Goal: Task Accomplishment & Management: Complete application form

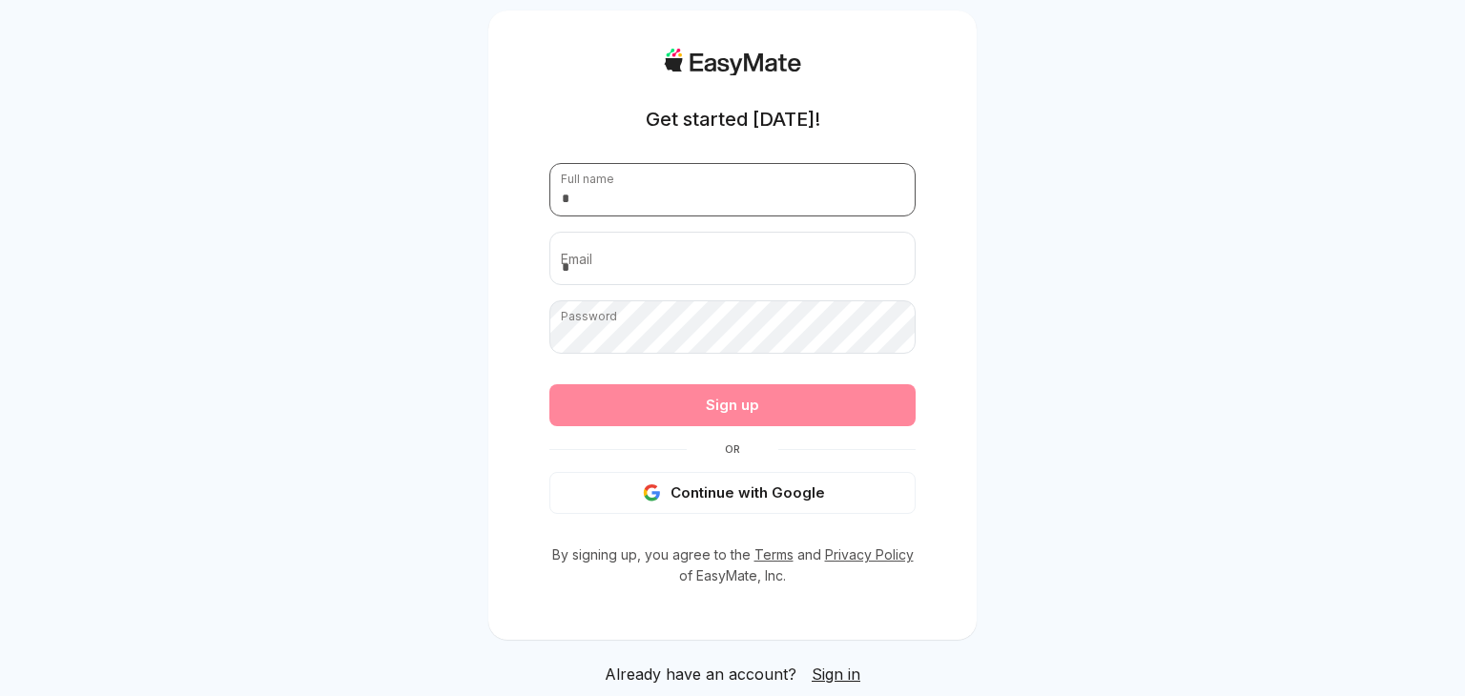
click at [685, 193] on input "text" at bounding box center [732, 189] width 366 height 53
click at [732, 500] on button "Continue with Google" at bounding box center [732, 493] width 366 height 42
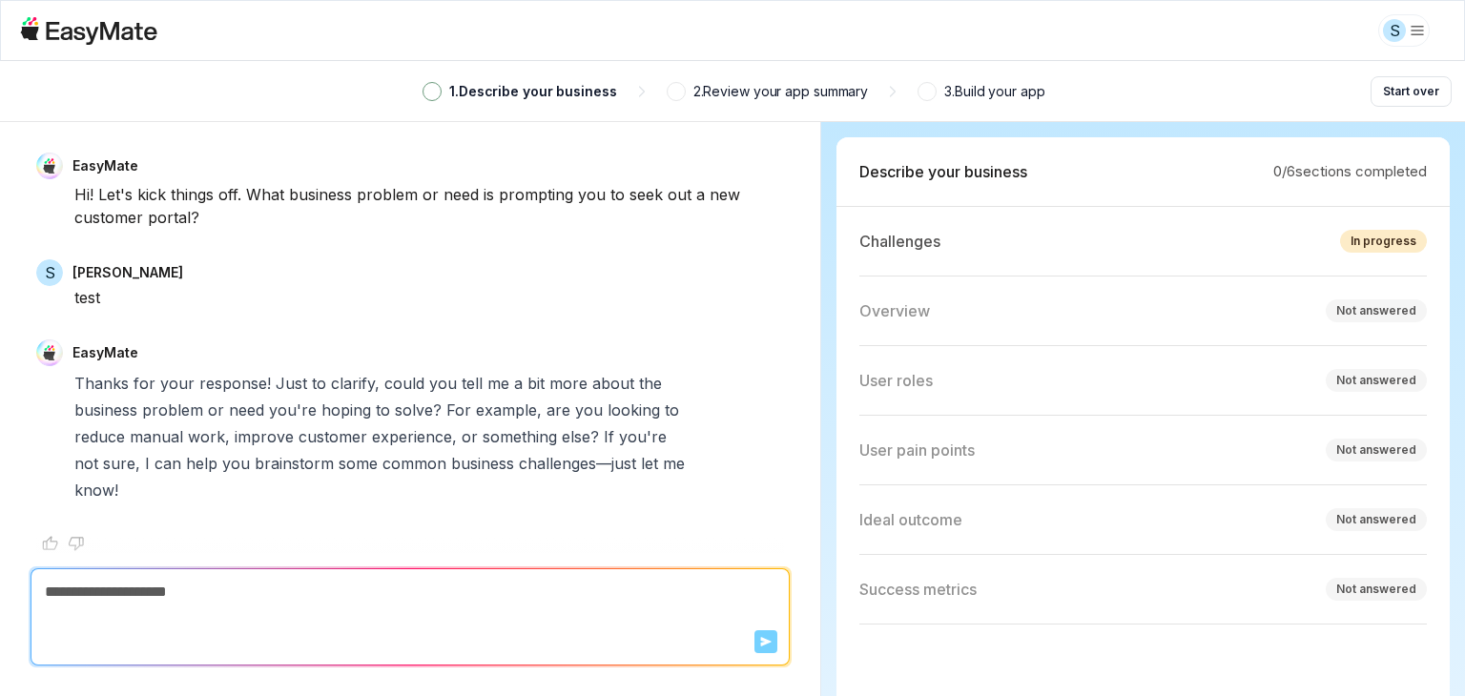
type textarea "*"
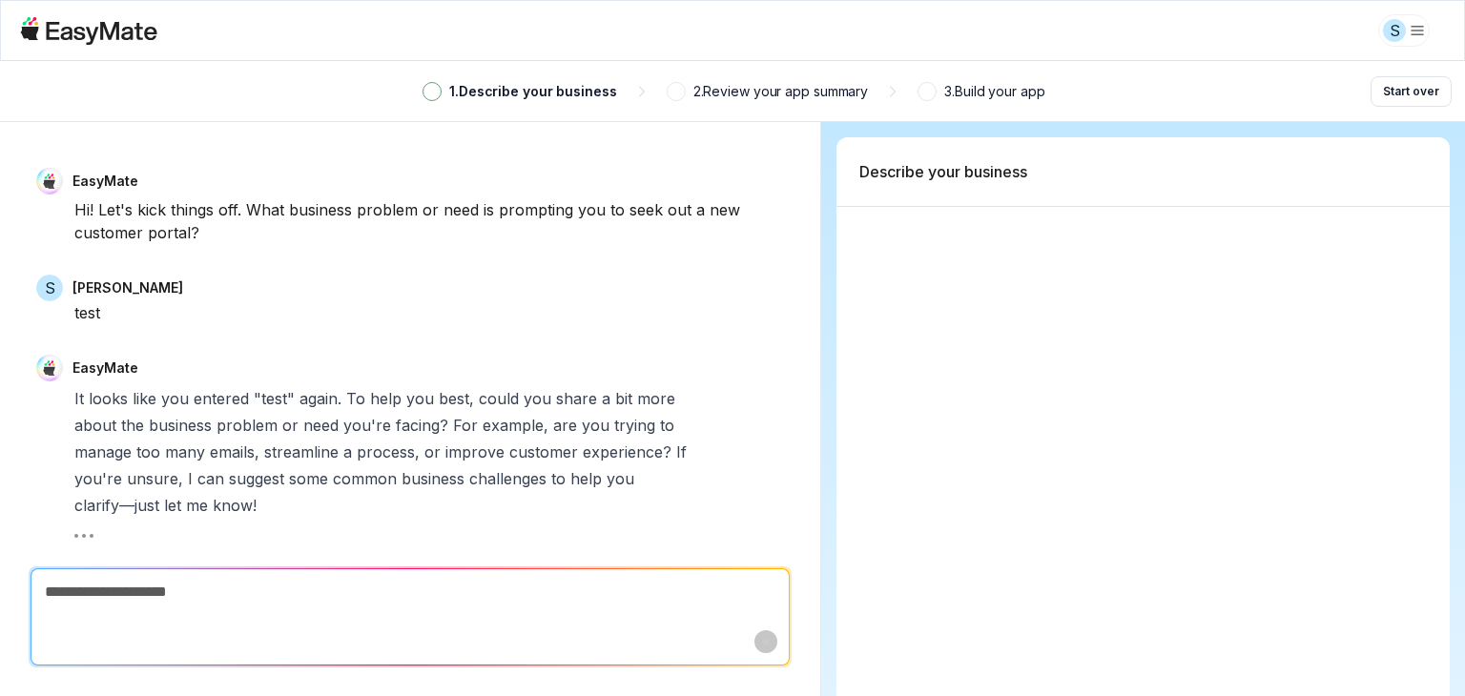
scroll to position [19, 0]
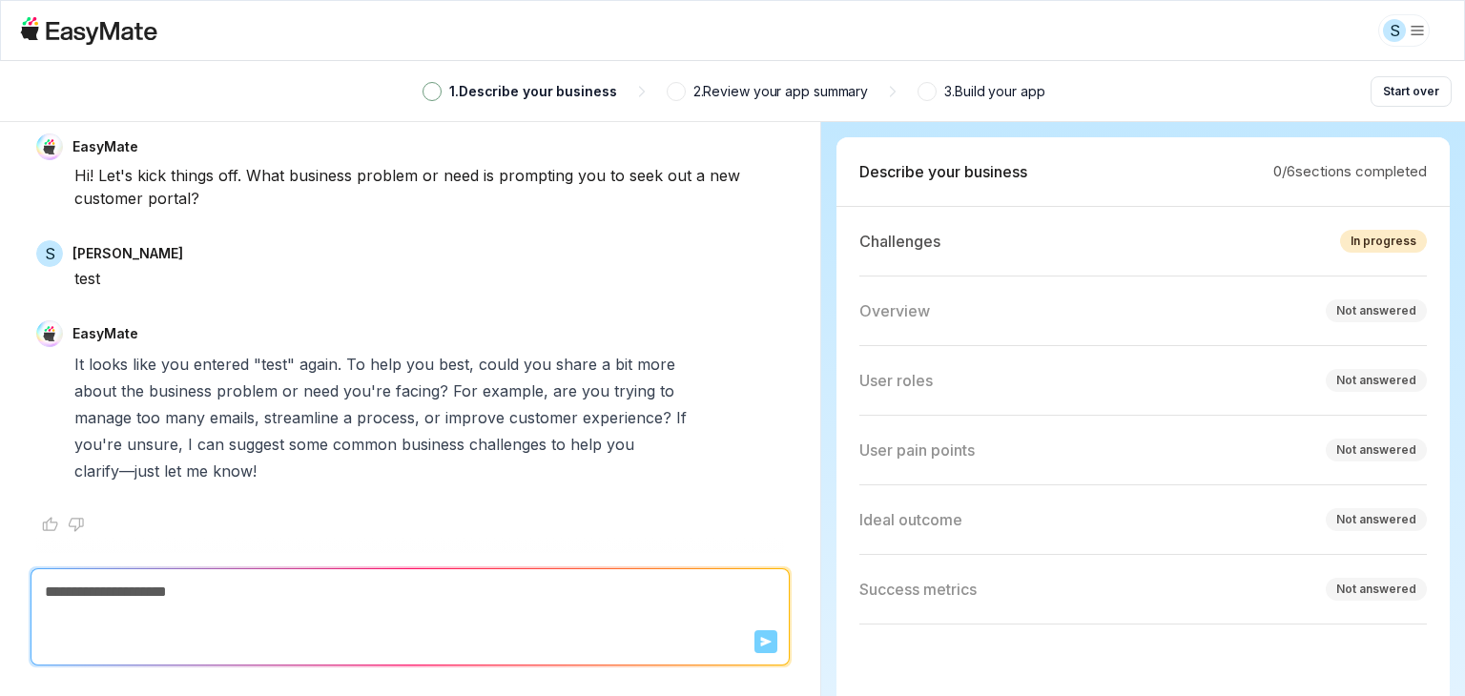
type textarea "*"
